Goal: Check status: Verify the current state of an ongoing process or item

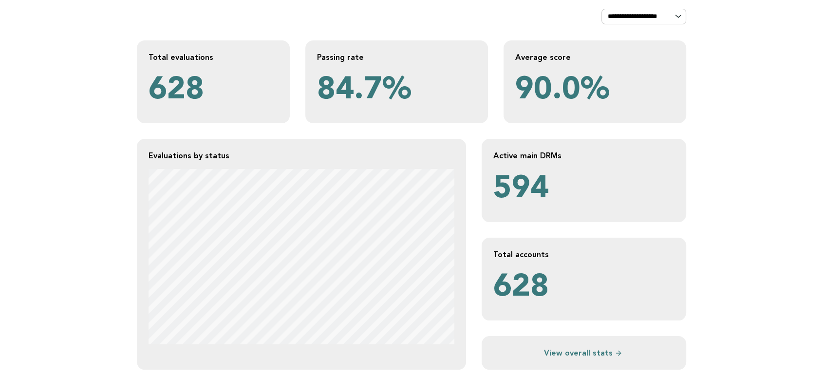
scroll to position [162, 0]
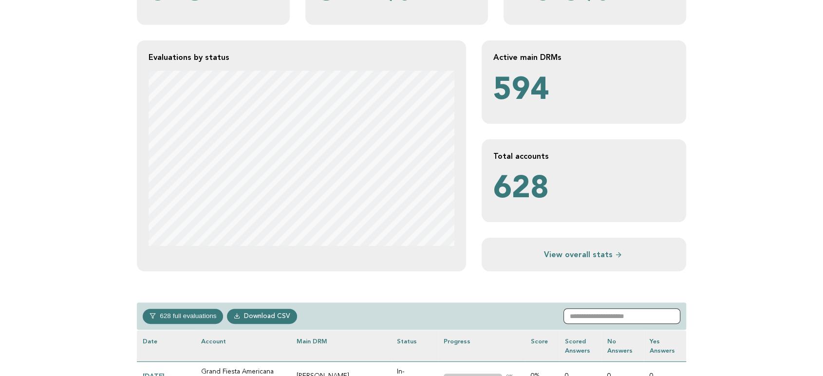
click at [606, 312] on input "text" at bounding box center [621, 316] width 117 height 16
paste input "**********"
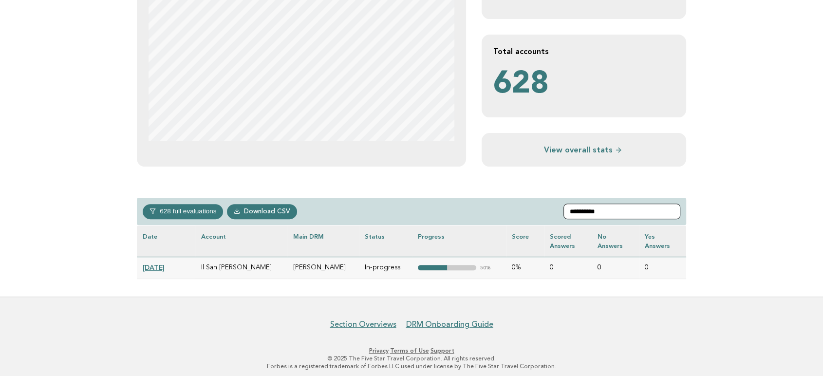
scroll to position [270, 0]
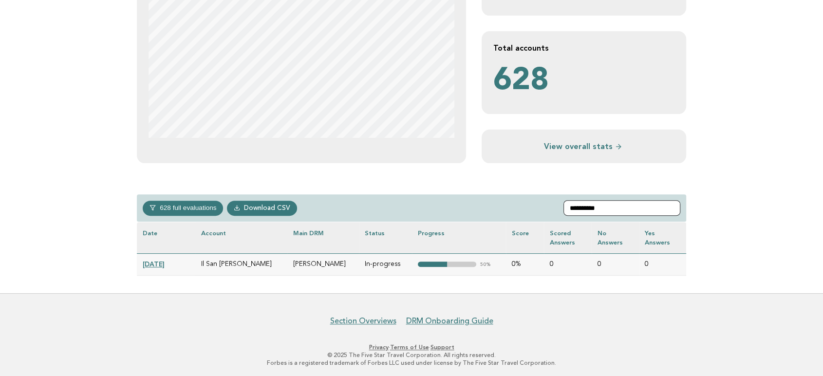
type input "**********"
click at [164, 266] on link "[DATE]" at bounding box center [154, 264] width 22 height 8
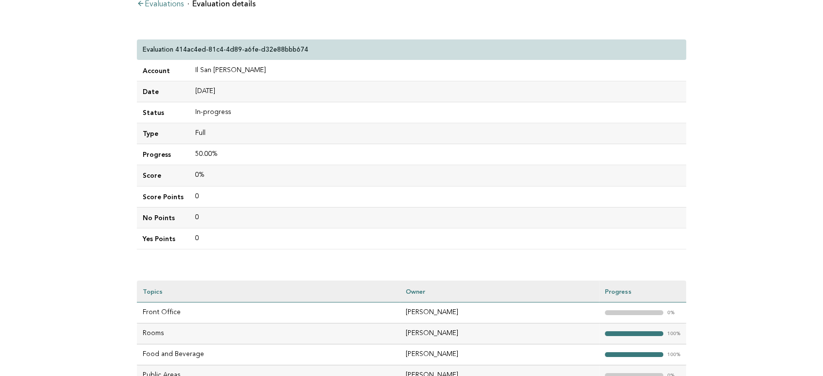
scroll to position [162, 0]
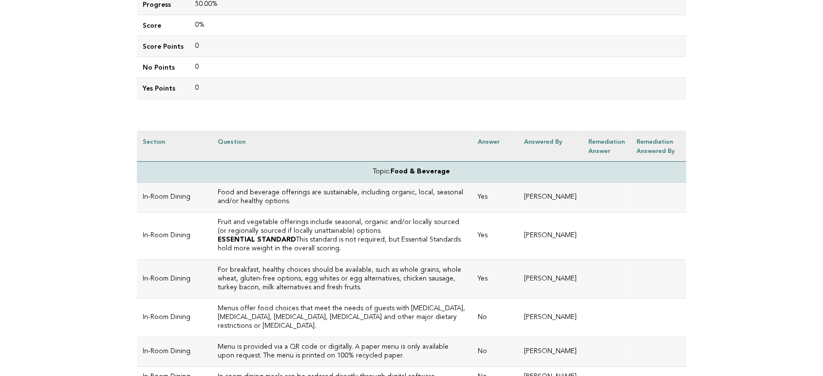
scroll to position [1425, 0]
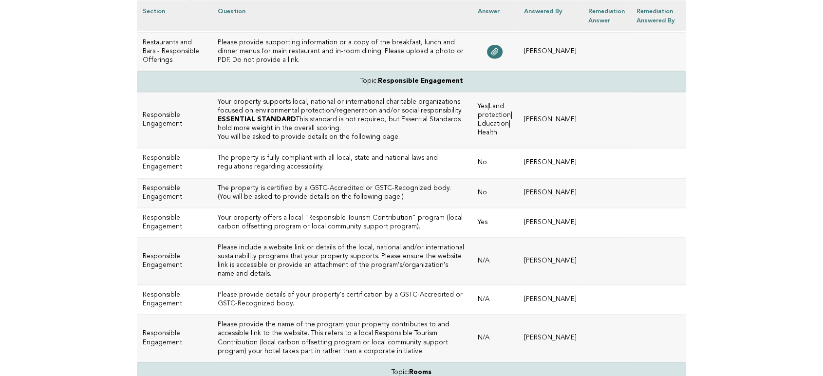
drag, startPoint x: 87, startPoint y: 147, endPoint x: 156, endPoint y: 168, distance: 71.9
click at [87, 147] on main "Evaluations Evaluation approval Il San Pietro di Positano Evaluation 414ac4ed-8…" at bounding box center [411, 5] width 823 height 2751
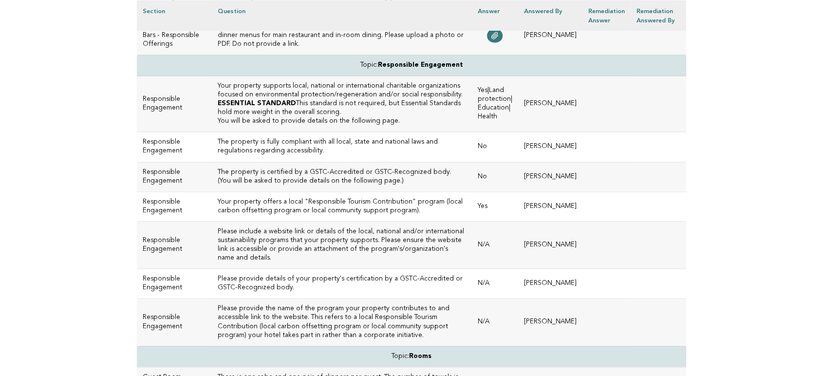
scroll to position [1460, 0]
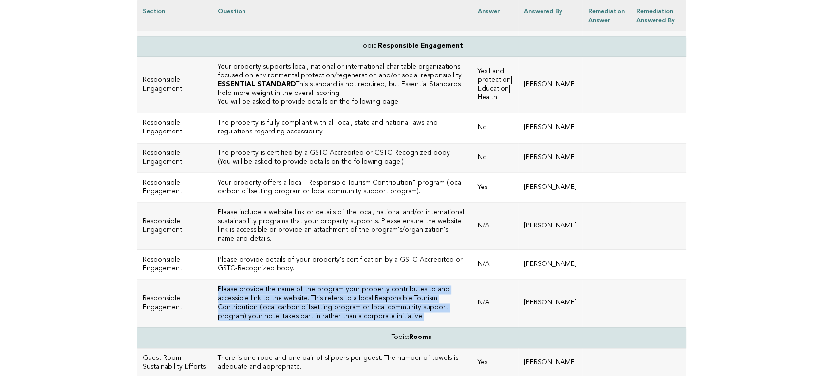
drag, startPoint x: 326, startPoint y: 286, endPoint x: 217, endPoint y: 261, distance: 111.8
click at [218, 285] on h3 "Please provide the name of the program your property contributes to and accessi…" at bounding box center [342, 302] width 248 height 35
copy h3 "Please provide the name of the program your property contributes to and accessi…"
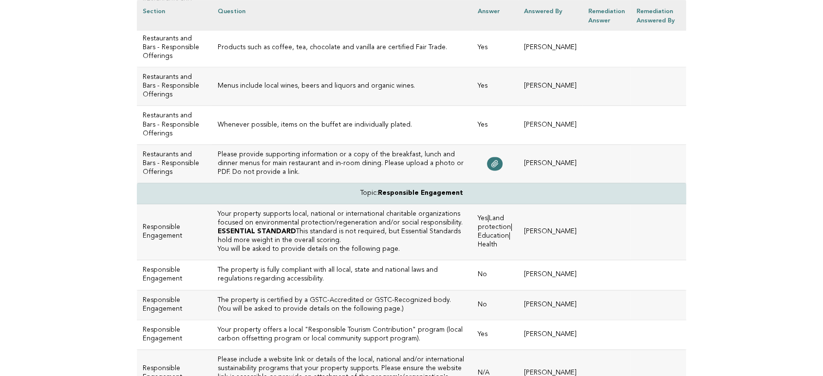
scroll to position [1298, 0]
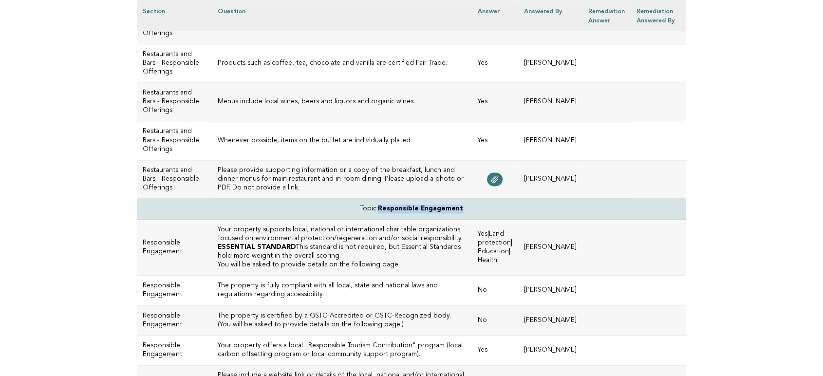
drag, startPoint x: 472, startPoint y: 178, endPoint x: 380, endPoint y: 182, distance: 92.1
click at [380, 198] on td "Topic: Responsible Engagement" at bounding box center [411, 208] width 549 height 21
copy td "Responsible Engagement"
click at [356, 281] on h3 "The property is fully compliant with all local, state and national laws and reg…" at bounding box center [342, 290] width 248 height 18
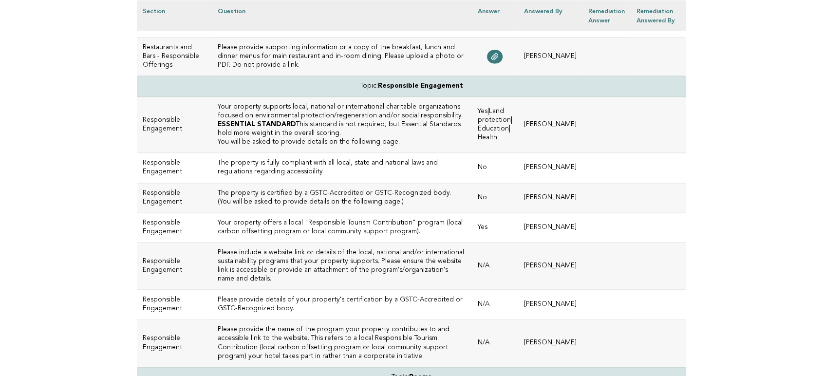
scroll to position [1460, 0]
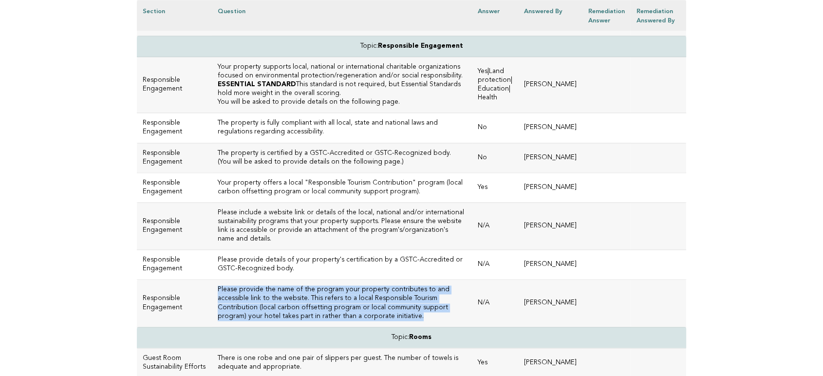
drag, startPoint x: 329, startPoint y: 288, endPoint x: 215, endPoint y: 261, distance: 116.5
click at [215, 279] on td "Please provide the name of the program your property contributes to and accessi…" at bounding box center [342, 302] width 260 height 47
copy h3 "Please provide the name of the program your property contributes to and accessi…"
